Goal: Browse casually: Explore the website without a specific task or goal

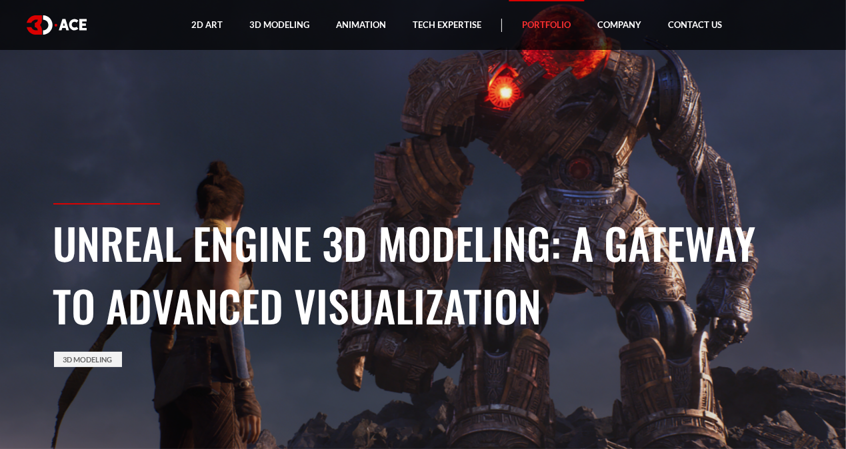
click at [549, 23] on link "Portfolio" at bounding box center [546, 25] width 75 height 50
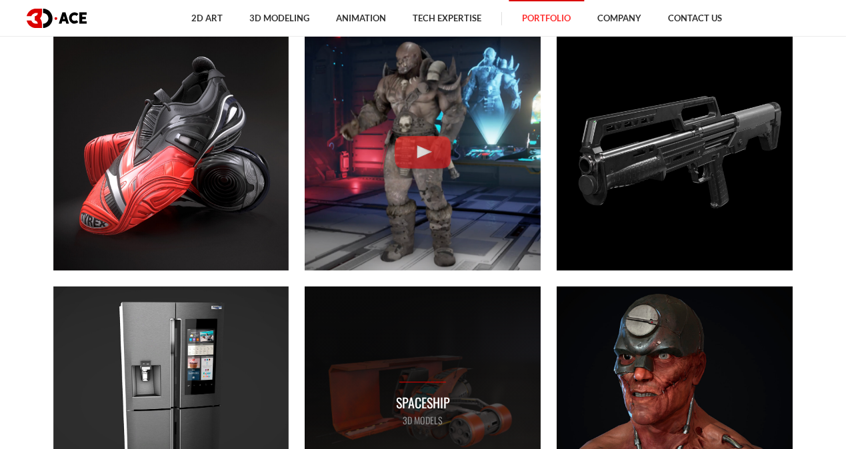
scroll to position [3667, 0]
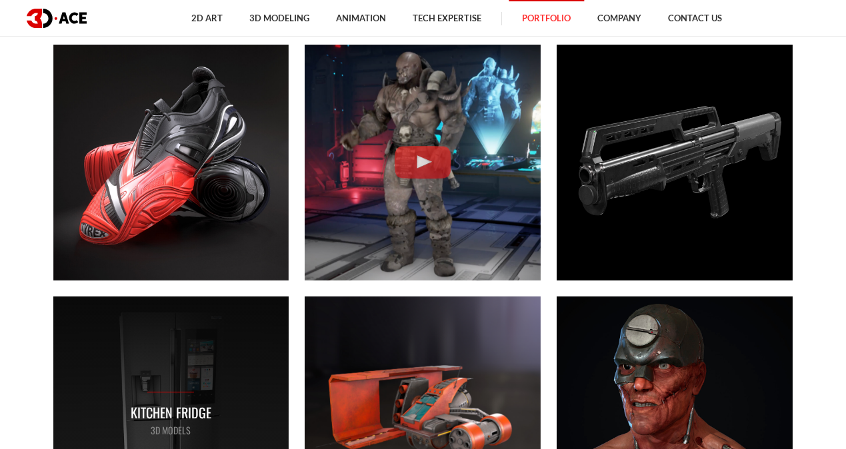
click at [171, 362] on div "Kitchen Fridge 3D MODELS" at bounding box center [171, 415] width 236 height 236
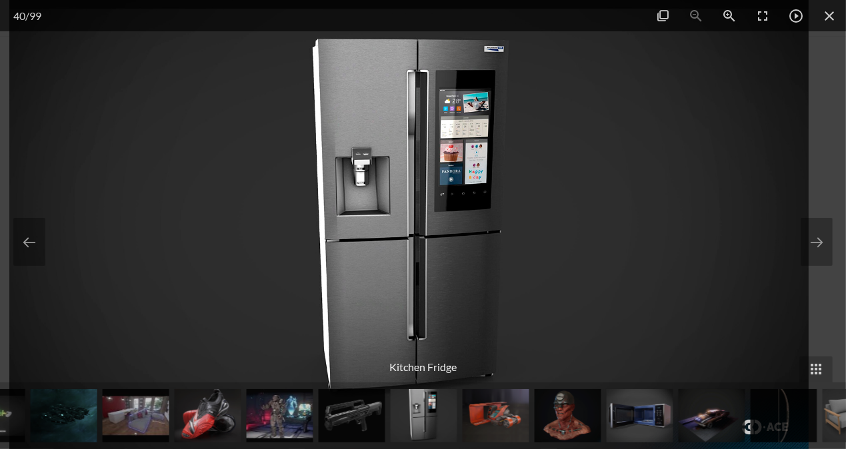
drag, startPoint x: 430, startPoint y: 236, endPoint x: 403, endPoint y: 242, distance: 27.3
click at [403, 242] on img at bounding box center [408, 224] width 799 height 449
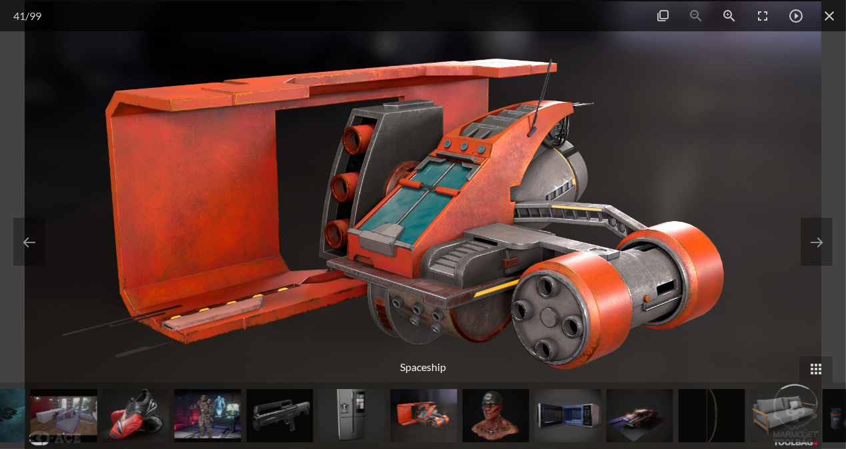
drag, startPoint x: 596, startPoint y: 249, endPoint x: 361, endPoint y: 250, distance: 234.7
click at [375, 250] on img at bounding box center [423, 224] width 797 height 449
